Goal: Information Seeking & Learning: Learn about a topic

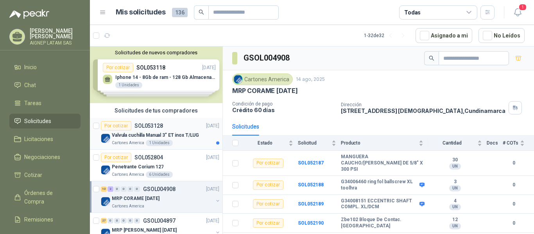
click at [181, 135] on p "Valvula cuchilla Manual 3" ET inox T/LUG" at bounding box center [155, 135] width 87 height 7
